Goal: Information Seeking & Learning: Learn about a topic

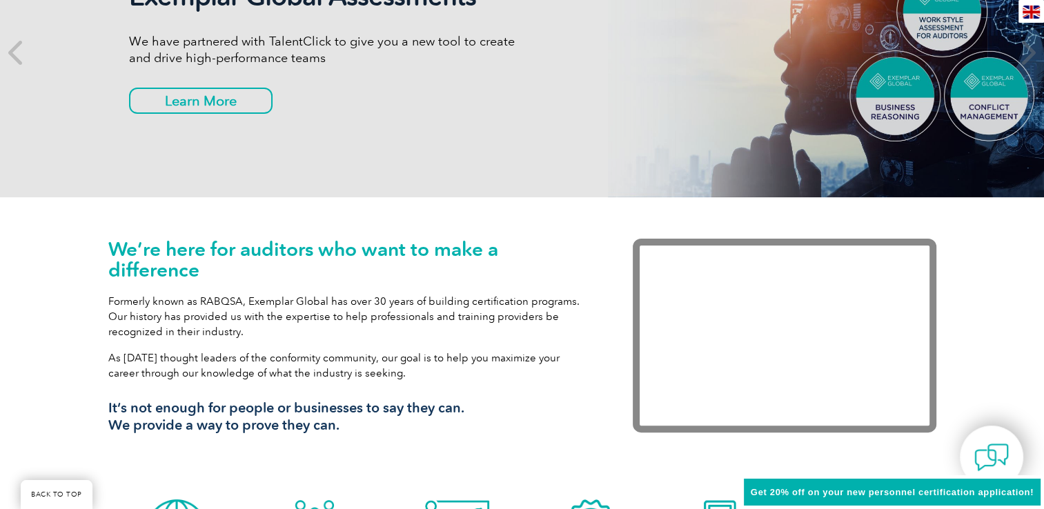
scroll to position [326, 0]
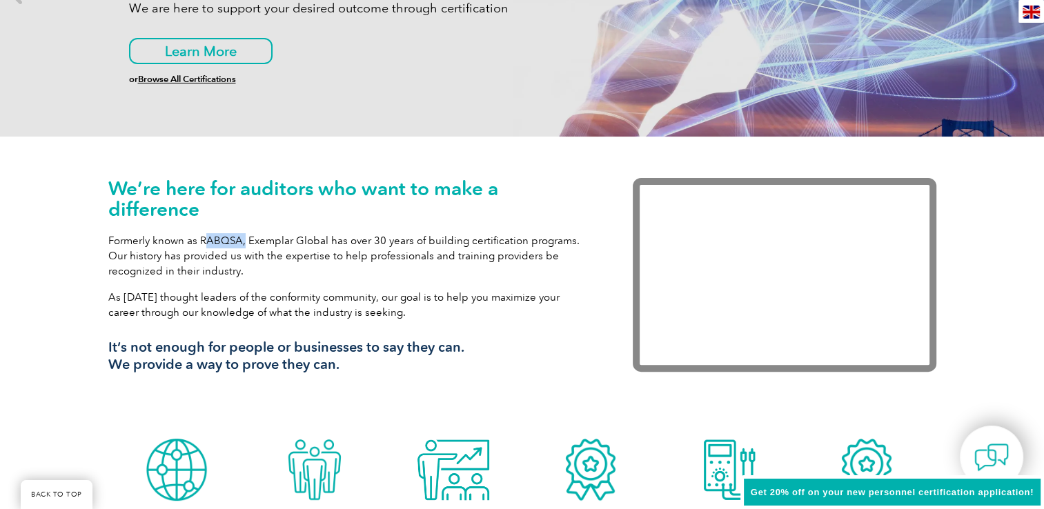
drag, startPoint x: 207, startPoint y: 235, endPoint x: 242, endPoint y: 236, distance: 35.2
click at [242, 236] on p "Formerly known as RABQSA, Exemplar Global has over 30 years of building certifi…" at bounding box center [349, 256] width 483 height 46
drag, startPoint x: 242, startPoint y: 236, endPoint x: 386, endPoint y: 237, distance: 143.5
click at [386, 237] on p "Formerly known as RABQSA, Exemplar Global has over 30 years of building certifi…" at bounding box center [349, 256] width 483 height 46
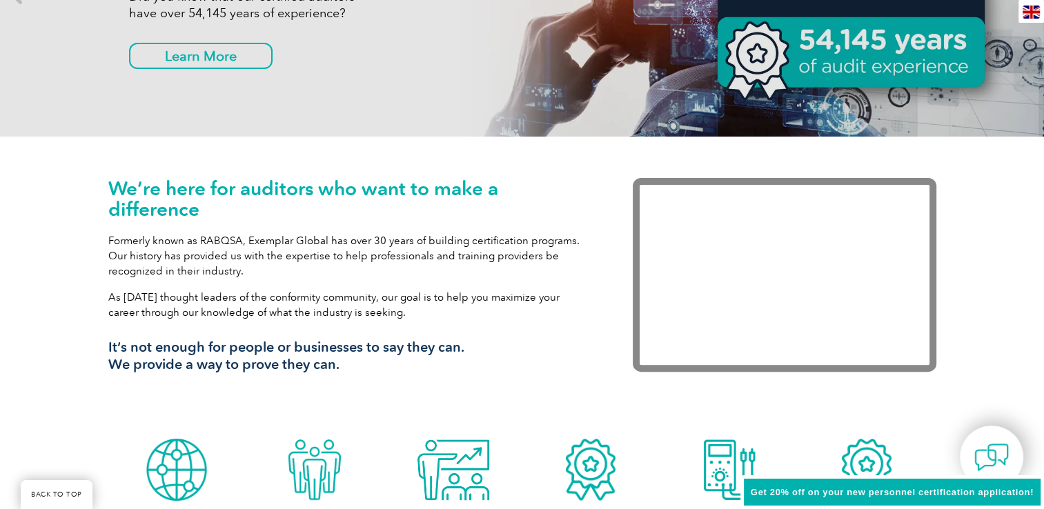
drag, startPoint x: 257, startPoint y: 299, endPoint x: 406, endPoint y: 317, distance: 149.4
click at [406, 317] on p "As [DATE] thought leaders of the conformity community, our goal is to help you …" at bounding box center [349, 305] width 483 height 30
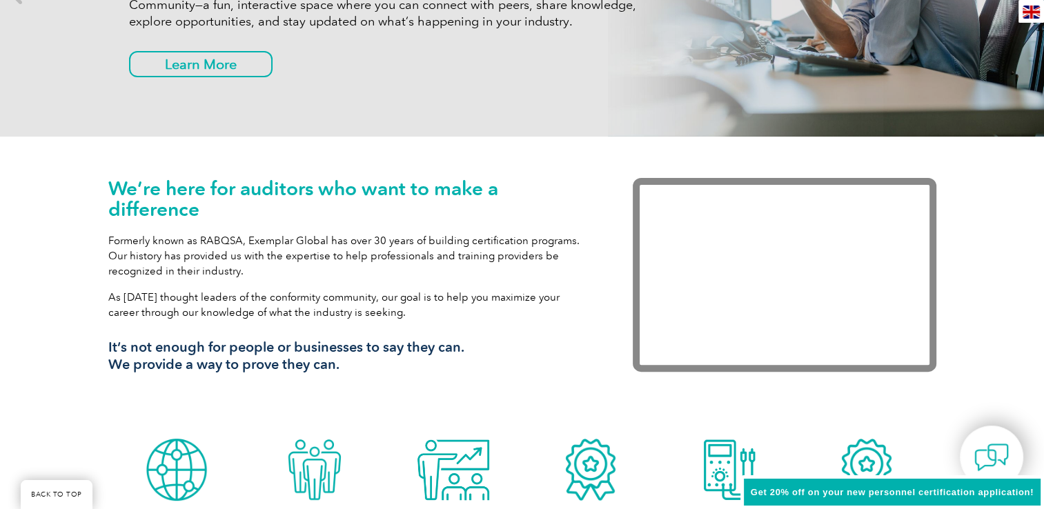
click at [406, 317] on p "As [DATE] thought leaders of the conformity community, our goal is to help you …" at bounding box center [349, 305] width 483 height 30
drag, startPoint x: 486, startPoint y: 291, endPoint x: 555, endPoint y: 303, distance: 69.3
click at [555, 303] on p "As [DATE] thought leaders of the conformity community, our goal is to help you …" at bounding box center [349, 305] width 483 height 30
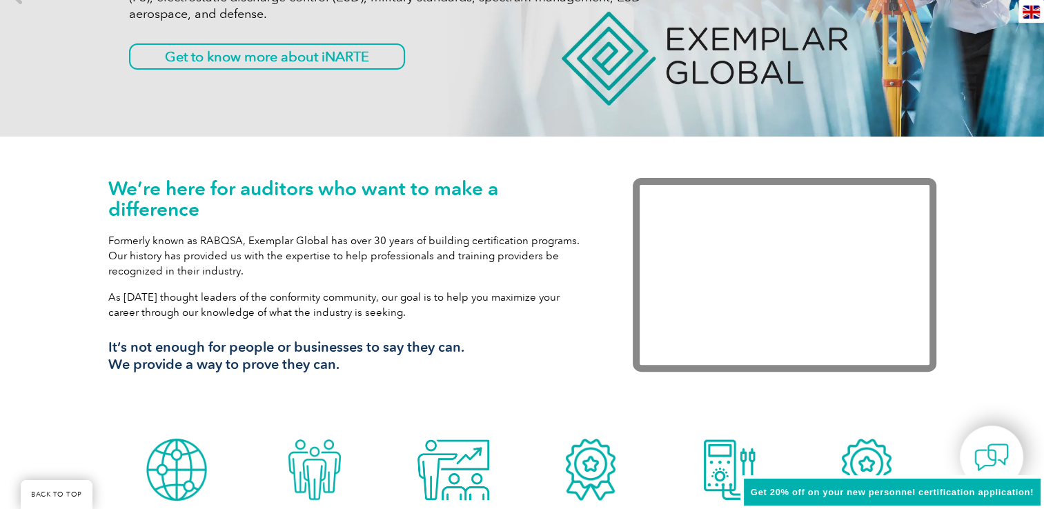
click at [388, 313] on p "As [DATE] thought leaders of the conformity community, our goal is to help you …" at bounding box center [349, 305] width 483 height 30
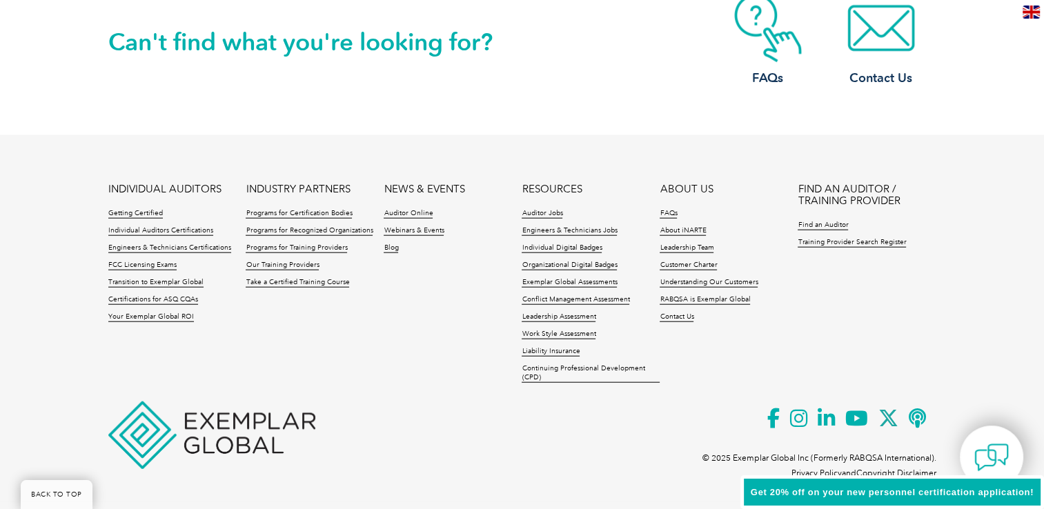
scroll to position [3276, 0]
click at [297, 318] on ul "INDIVIDUAL AUDITORS Getting Certified Individual Auditors Certifications Engine…" at bounding box center [522, 286] width 828 height 207
click at [422, 233] on link "Webinars & Events" at bounding box center [414, 231] width 60 height 10
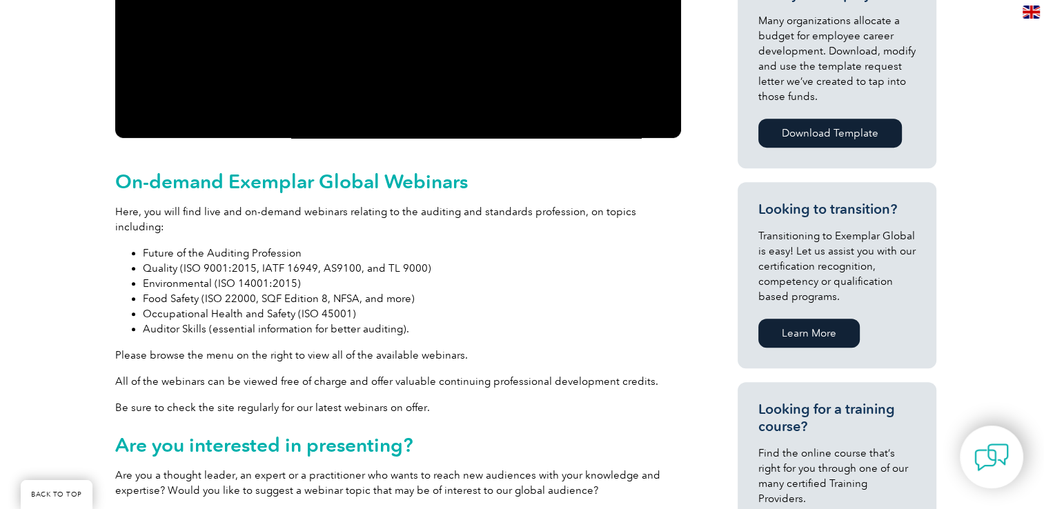
scroll to position [576, 0]
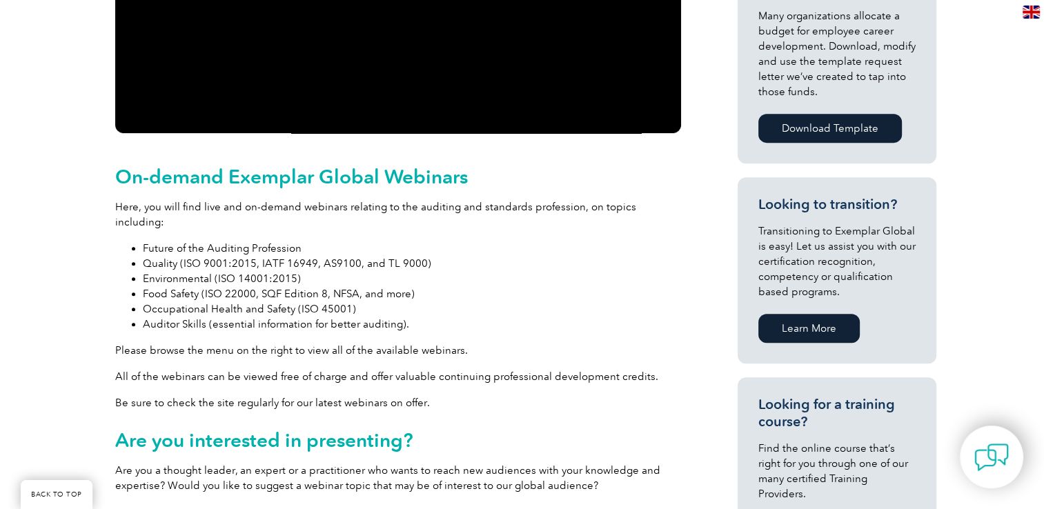
click at [224, 286] on li "Food Safety (ISO 22000, SQF Edition 8, NFSA, and more)" at bounding box center [412, 293] width 538 height 15
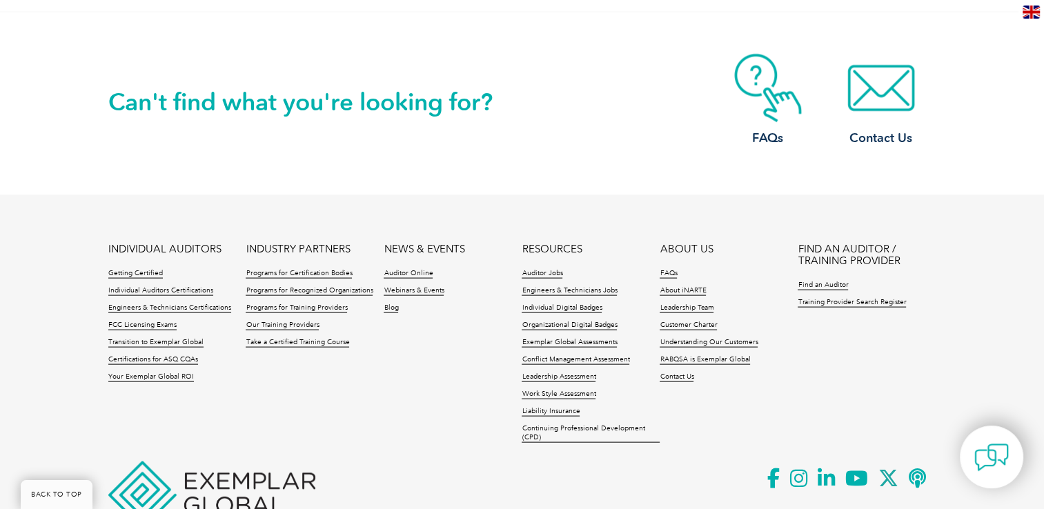
scroll to position [2873, 0]
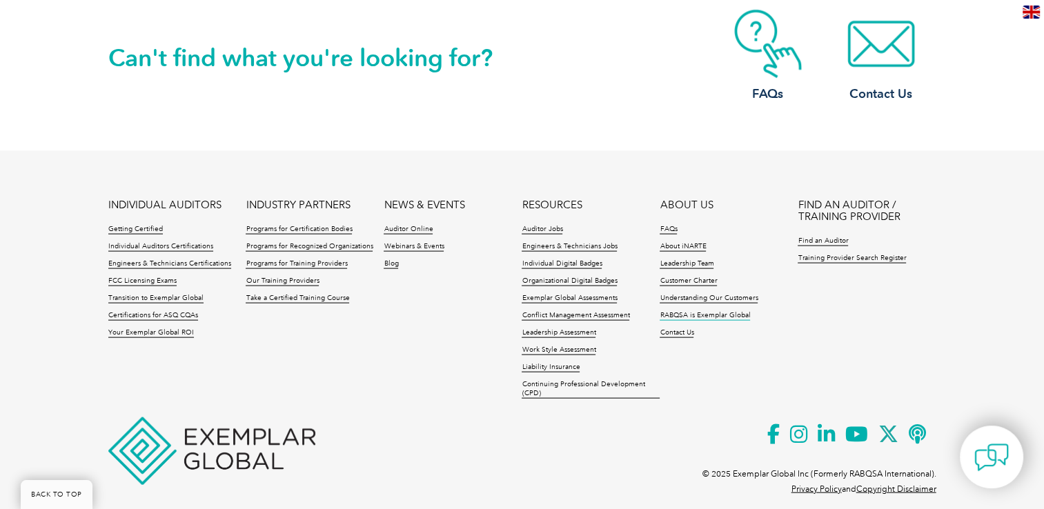
click at [726, 311] on link "RABQSA is Exemplar Global" at bounding box center [705, 316] width 90 height 10
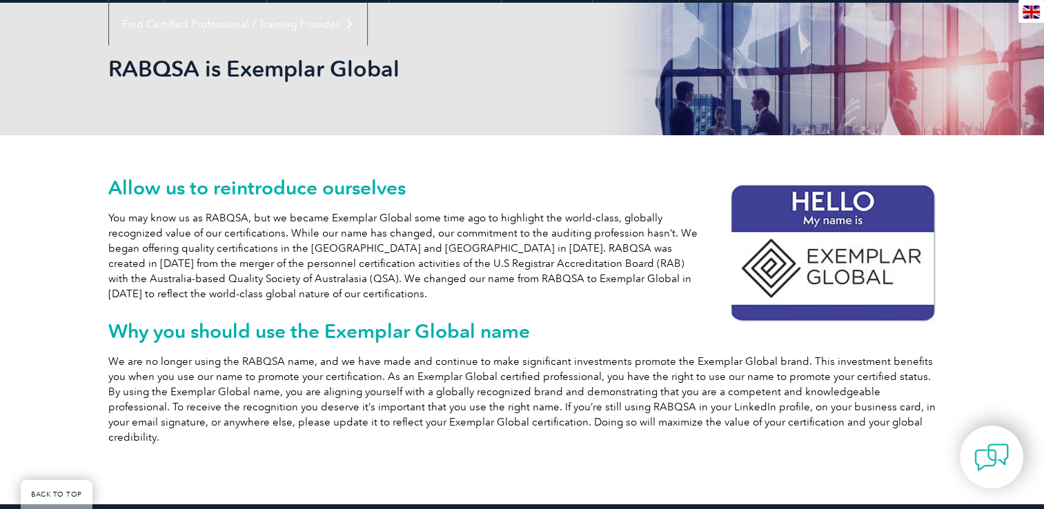
scroll to position [170, 0]
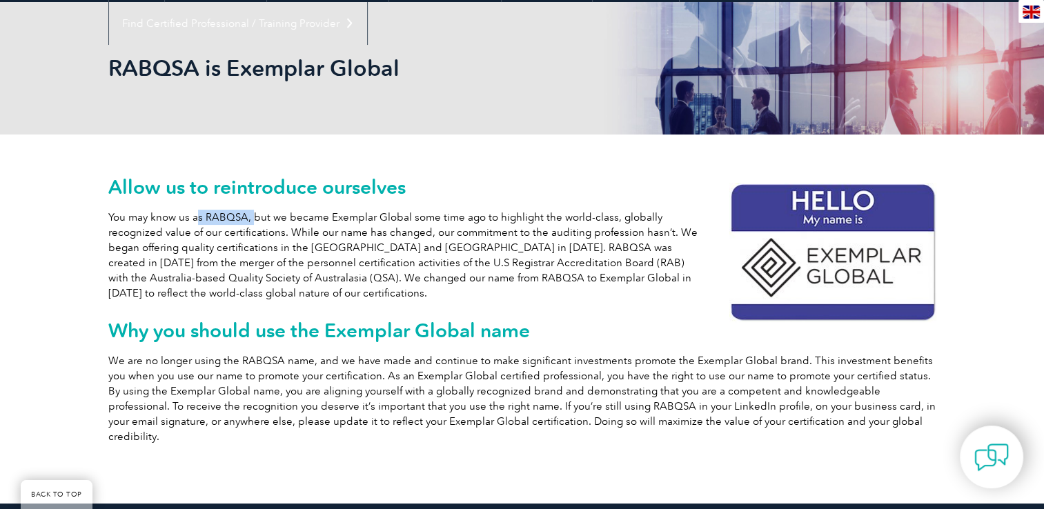
drag, startPoint x: 199, startPoint y: 218, endPoint x: 251, endPoint y: 217, distance: 52.4
click at [251, 217] on p "You may know us as RABQSA, but we became Exemplar Global some time ago to highl…" at bounding box center [522, 255] width 828 height 91
drag, startPoint x: 251, startPoint y: 217, endPoint x: 313, endPoint y: 215, distance: 61.5
click at [313, 215] on p "You may know us as RABQSA, but we became Exemplar Global some time ago to highl…" at bounding box center [522, 255] width 828 height 91
click at [430, 219] on p "You may know us as RABQSA, but we became Exemplar Global some time ago to highl…" at bounding box center [522, 255] width 828 height 91
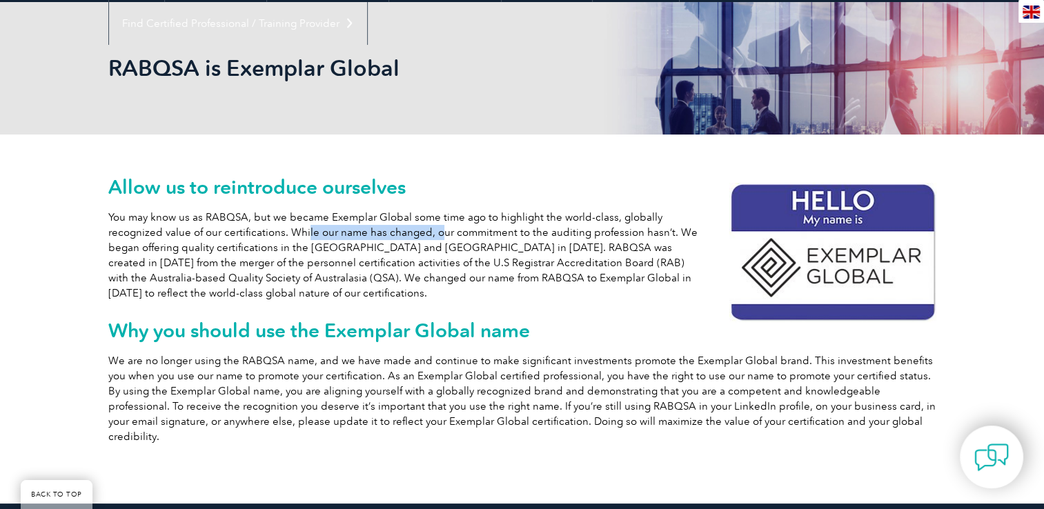
drag, startPoint x: 304, startPoint y: 228, endPoint x: 435, endPoint y: 228, distance: 130.4
click at [435, 228] on p "You may know us as RABQSA, but we became Exemplar Global some time ago to highl…" at bounding box center [522, 255] width 828 height 91
drag, startPoint x: 435, startPoint y: 228, endPoint x: 535, endPoint y: 235, distance: 101.0
click at [535, 235] on p "You may know us as RABQSA, but we became Exemplar Global some time ago to highl…" at bounding box center [522, 255] width 828 height 91
drag, startPoint x: 186, startPoint y: 248, endPoint x: 352, endPoint y: 246, distance: 166.3
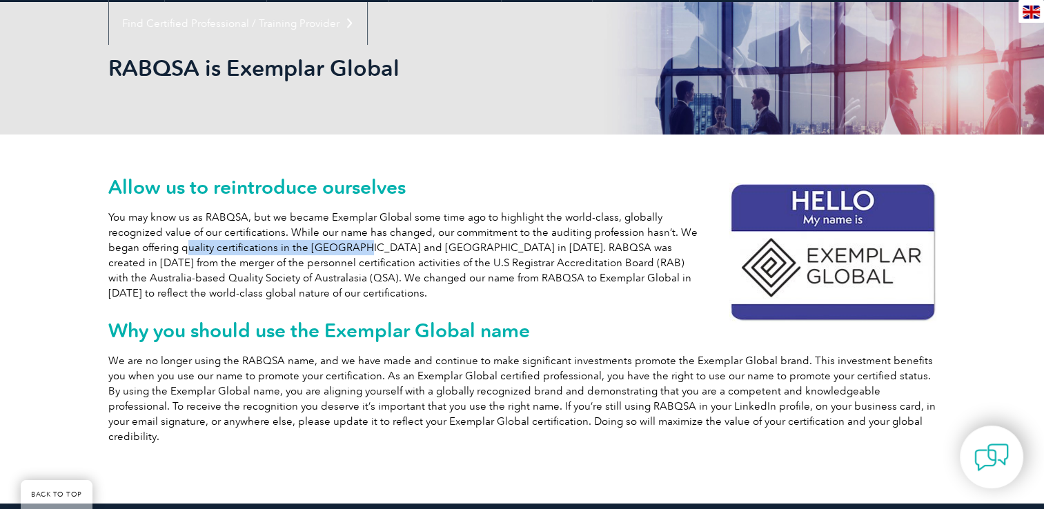
click at [352, 246] on p "You may know us as RABQSA, but we became Exemplar Global some time ago to highl…" at bounding box center [522, 255] width 828 height 91
drag, startPoint x: 352, startPoint y: 246, endPoint x: 462, endPoint y: 245, distance: 110.4
click at [462, 245] on p "You may know us as RABQSA, but we became Exemplar Global some time ago to highl…" at bounding box center [522, 255] width 828 height 91
drag, startPoint x: 523, startPoint y: 247, endPoint x: 631, endPoint y: 253, distance: 107.8
click at [631, 253] on p "You may know us as RABQSA, but we became Exemplar Global some time ago to highl…" at bounding box center [522, 255] width 828 height 91
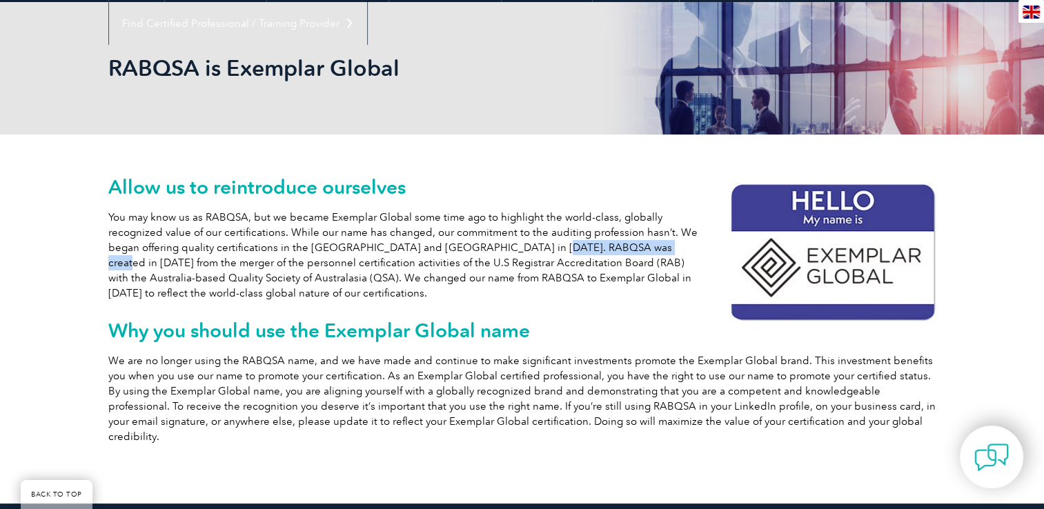
click at [631, 253] on p "You may know us as RABQSA, but we became Exemplar Global some time ago to highl…" at bounding box center [522, 255] width 828 height 91
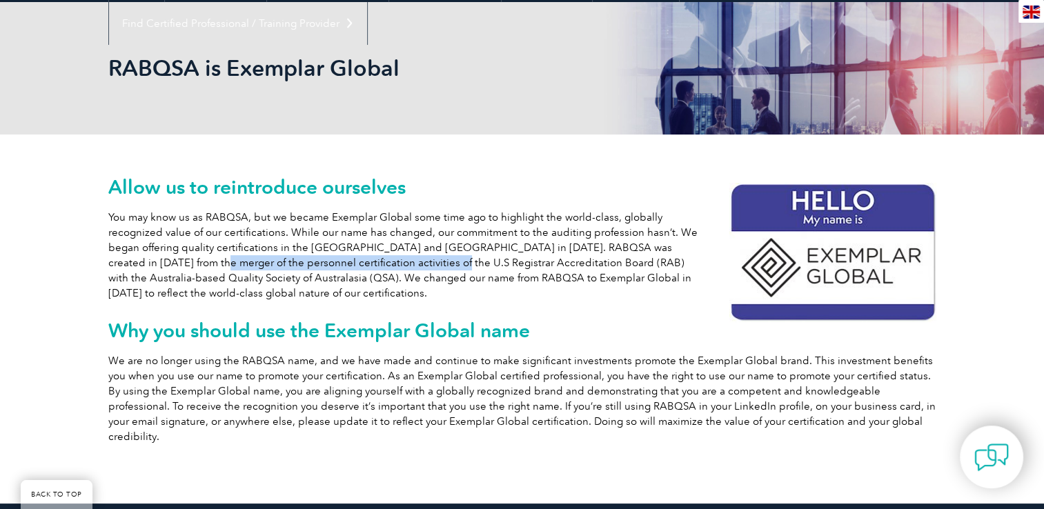
drag, startPoint x: 137, startPoint y: 256, endPoint x: 371, endPoint y: 264, distance: 234.7
click at [371, 264] on p "You may know us as RABQSA, but we became Exemplar Global some time ago to highl…" at bounding box center [522, 255] width 828 height 91
drag, startPoint x: 371, startPoint y: 264, endPoint x: 530, endPoint y: 264, distance: 158.7
click at [530, 264] on p "You may know us as RABQSA, but we became Exemplar Global some time ago to highl…" at bounding box center [522, 255] width 828 height 91
drag, startPoint x: 316, startPoint y: 265, endPoint x: 491, endPoint y: 261, distance: 175.3
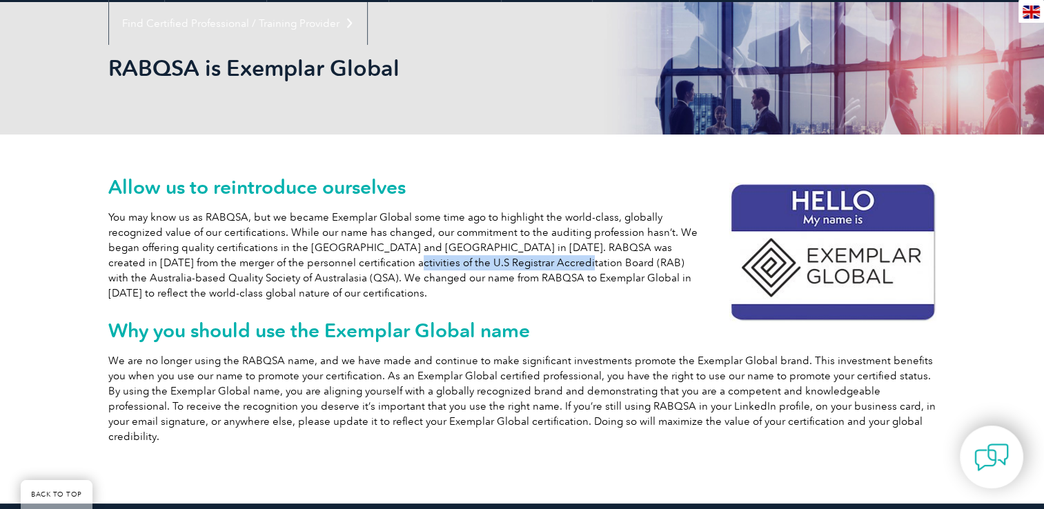
click at [491, 261] on p "You may know us as RABQSA, but we became Exemplar Global some time ago to highl…" at bounding box center [522, 255] width 828 height 91
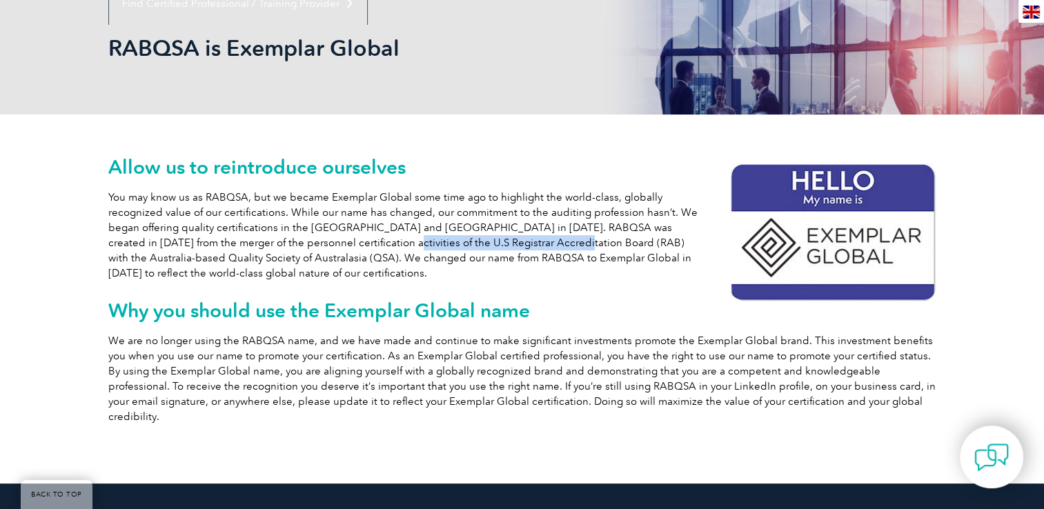
scroll to position [195, 0]
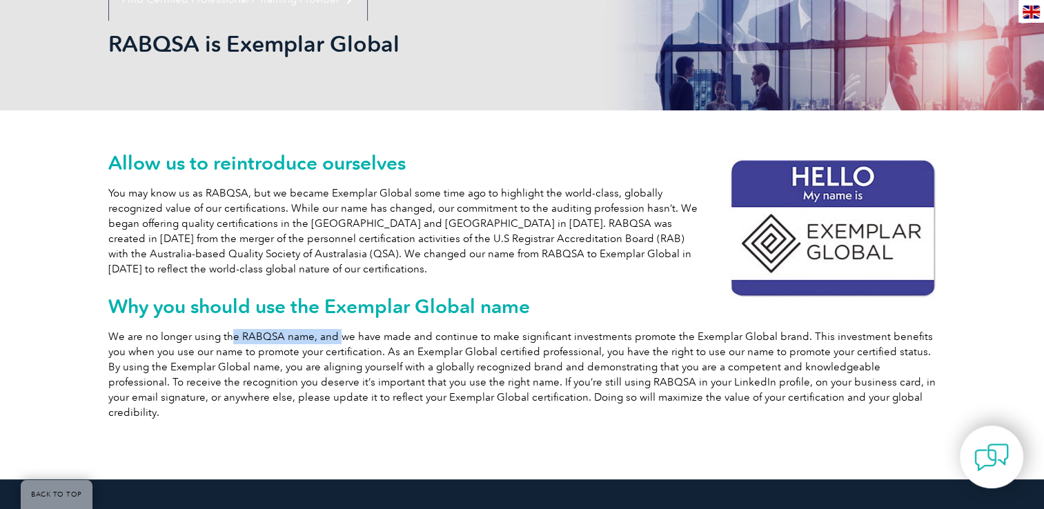
drag, startPoint x: 230, startPoint y: 339, endPoint x: 334, endPoint y: 334, distance: 103.6
click at [334, 334] on p "We are no longer using the RABQSA name, and we have made and continue to make s…" at bounding box center [522, 374] width 828 height 91
drag, startPoint x: 334, startPoint y: 334, endPoint x: 398, endPoint y: 336, distance: 64.2
click at [398, 336] on p "We are no longer using the RABQSA name, and we have made and continue to make s…" at bounding box center [522, 374] width 828 height 91
click at [528, 334] on p "We are no longer using the RABQSA name, and we have made and continue to make s…" at bounding box center [522, 374] width 828 height 91
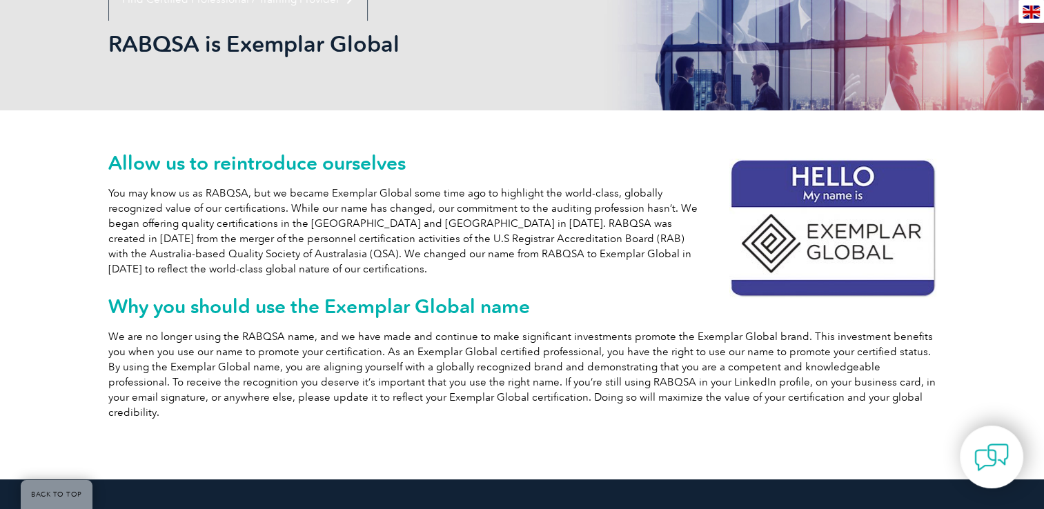
click at [528, 334] on p "We are no longer using the RABQSA name, and we have made and continue to make s…" at bounding box center [522, 374] width 828 height 91
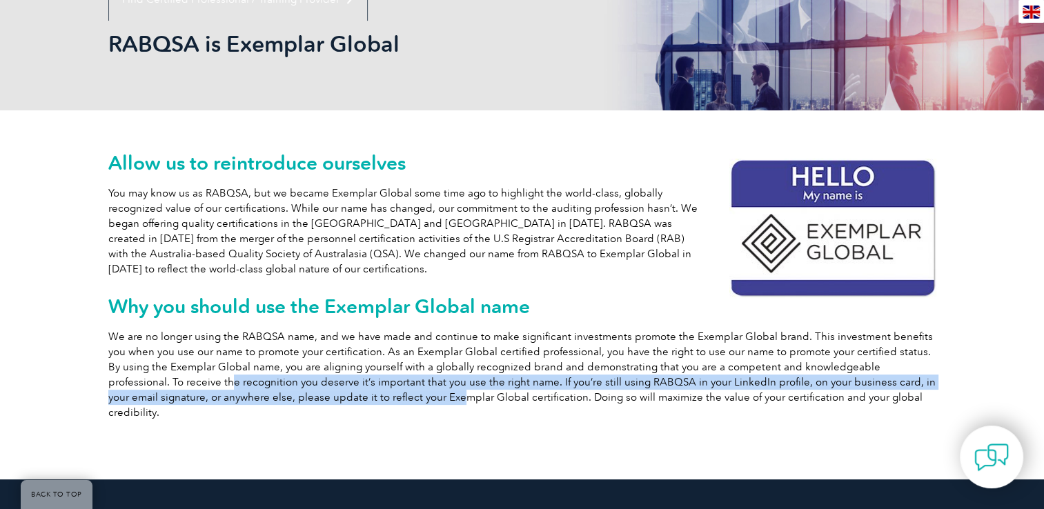
drag, startPoint x: 156, startPoint y: 377, endPoint x: 405, endPoint y: 402, distance: 250.4
click at [405, 402] on p "We are no longer using the RABQSA name, and we have made and continue to make s…" at bounding box center [522, 374] width 828 height 91
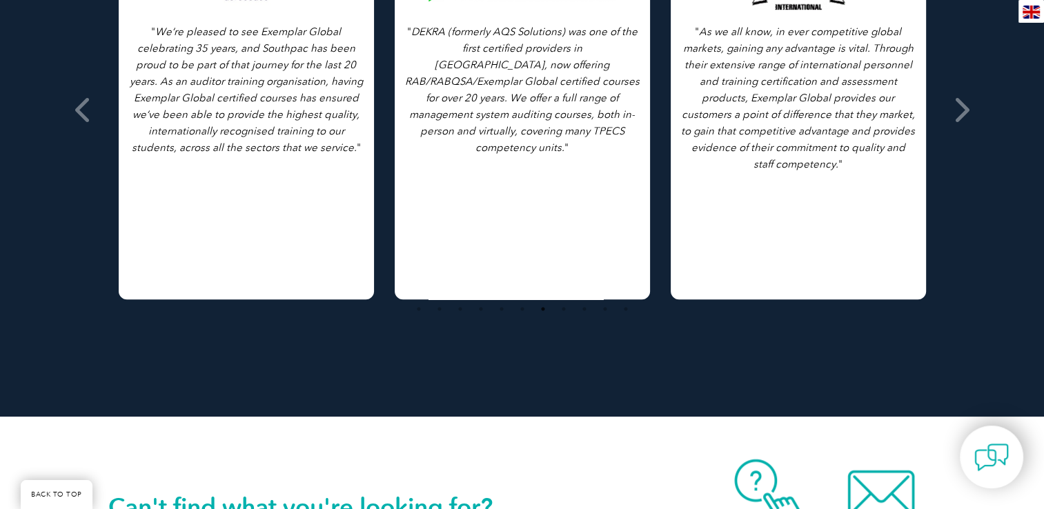
scroll to position [1379, 0]
